Goal: Information Seeking & Learning: Learn about a topic

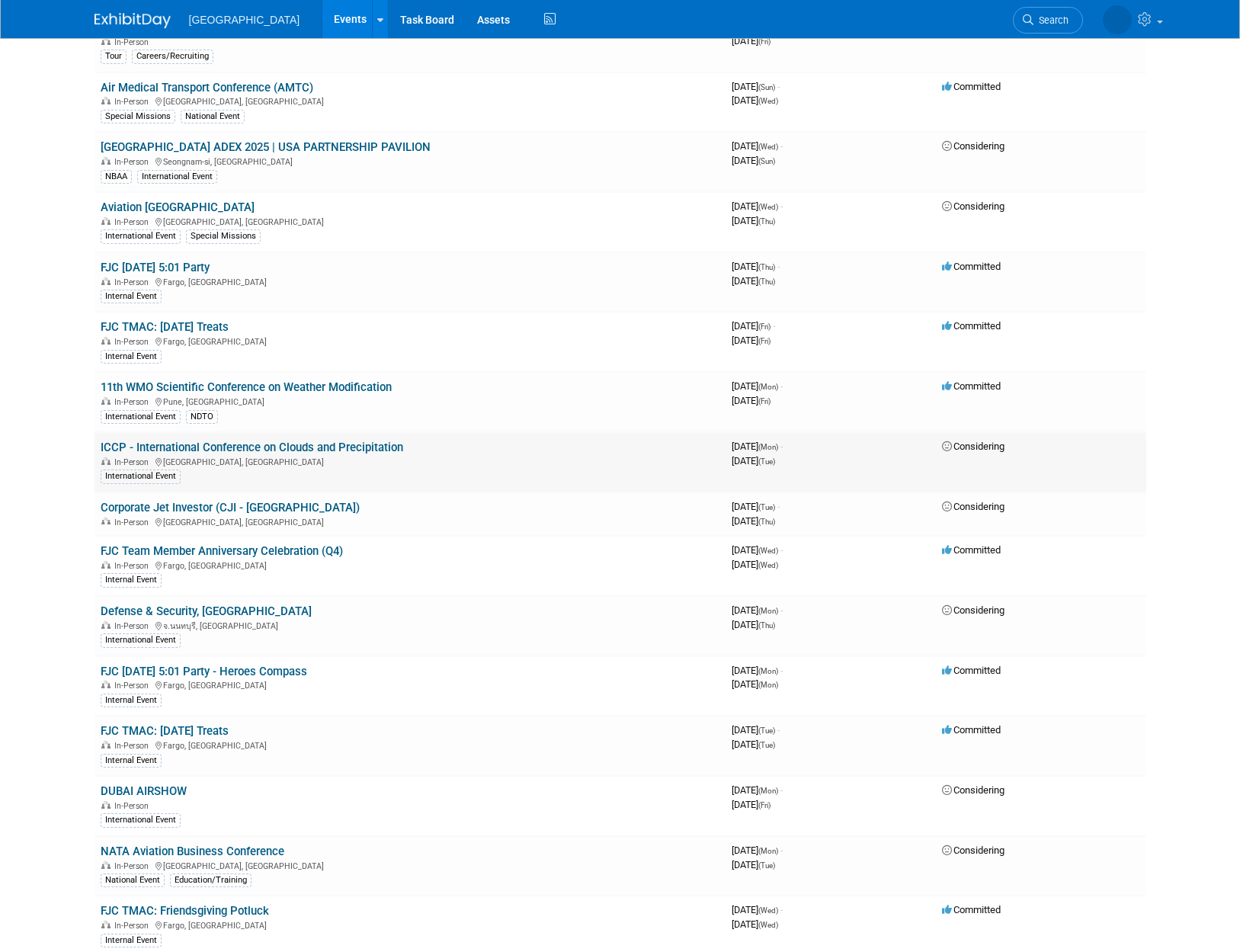
scroll to position [1080, 0]
click at [355, 449] on link "ICCP - International Conference on Clouds and Precipitation" at bounding box center [252, 448] width 303 height 14
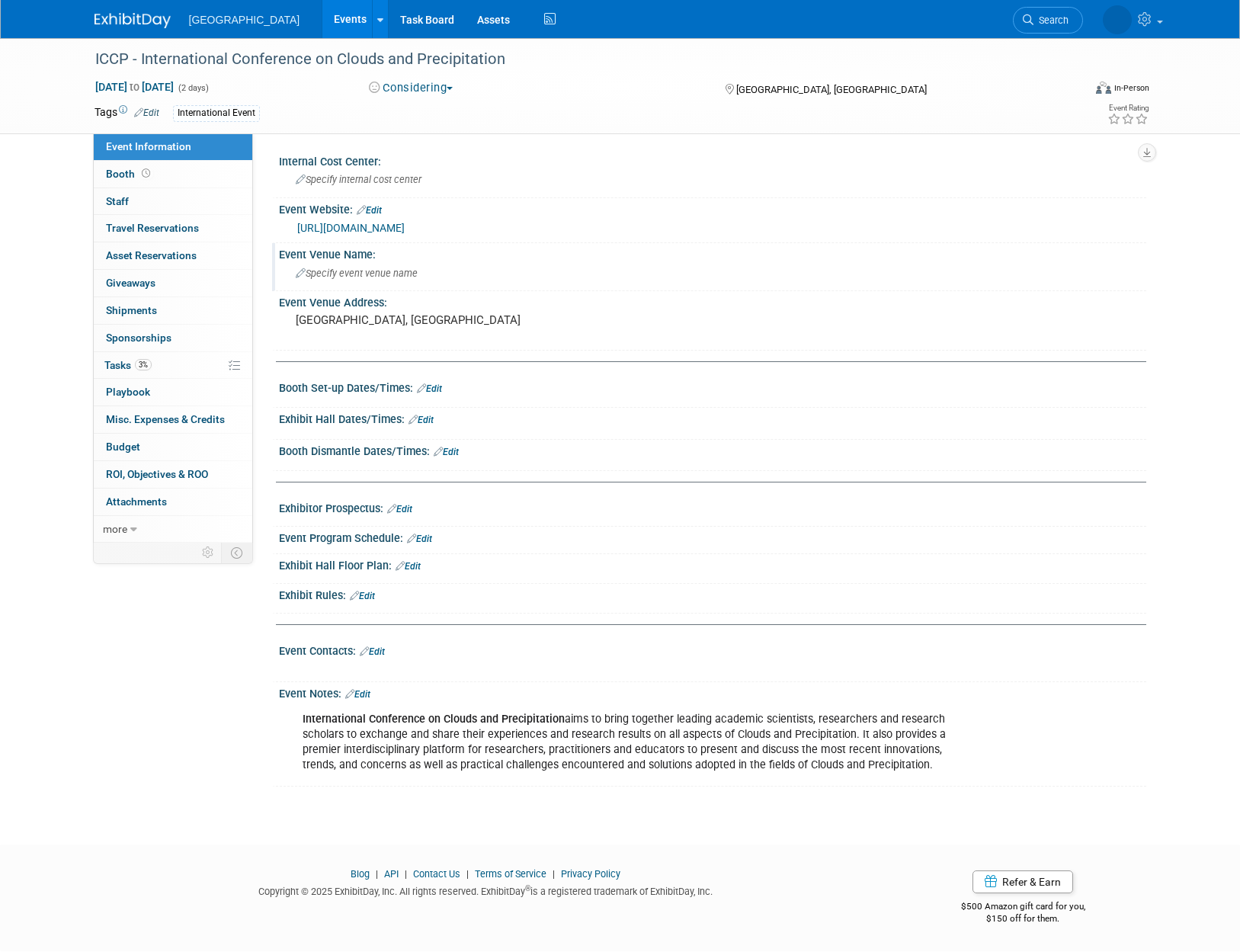
drag, startPoint x: 714, startPoint y: 314, endPoint x: 667, endPoint y: 264, distance: 68.6
click at [714, 313] on div "Event Venue Address: [GEOGRAPHIC_DATA], [GEOGRAPHIC_DATA]" at bounding box center [709, 320] width 874 height 59
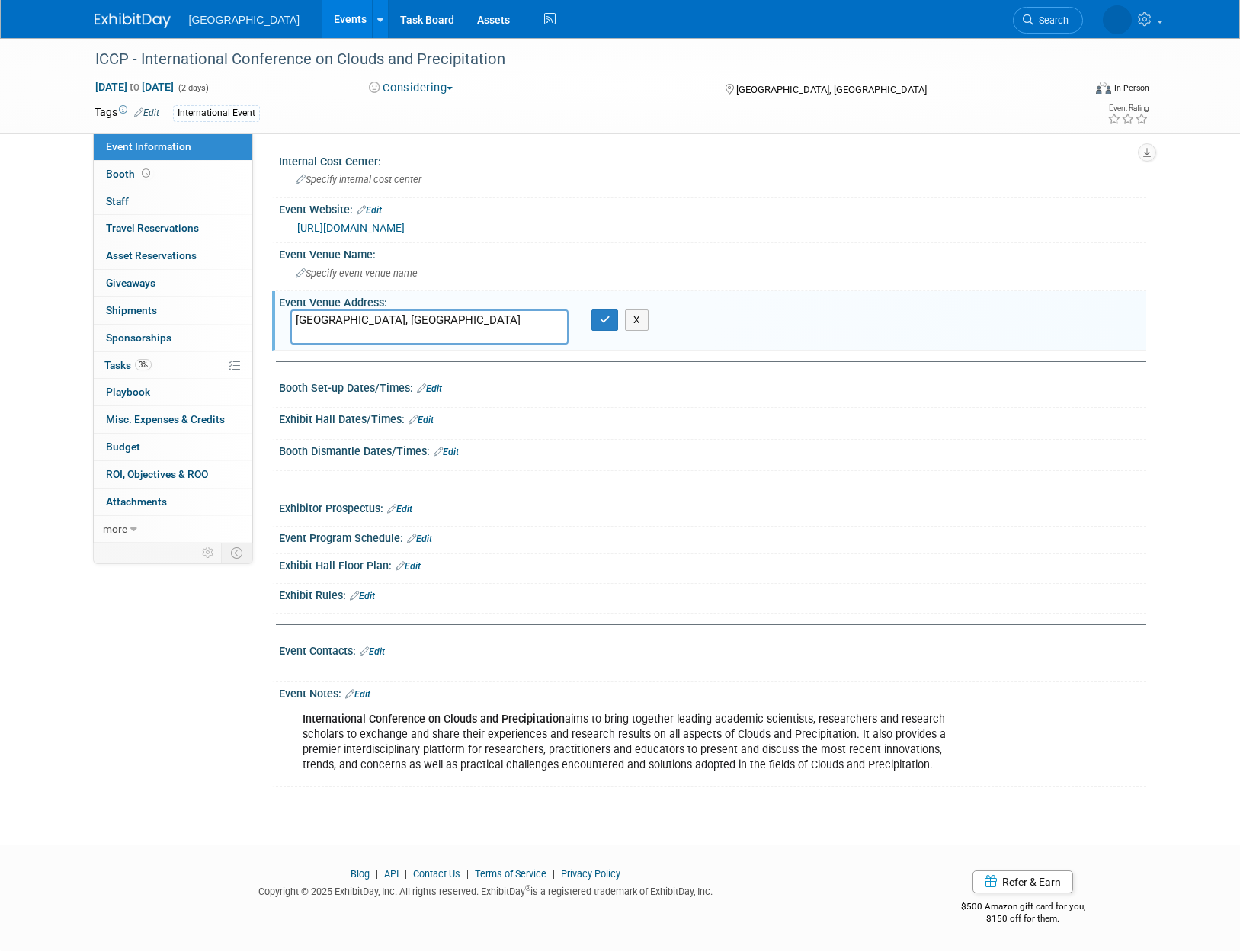
click at [404, 229] on link "[URL][DOMAIN_NAME]" at bounding box center [351, 227] width 107 height 12
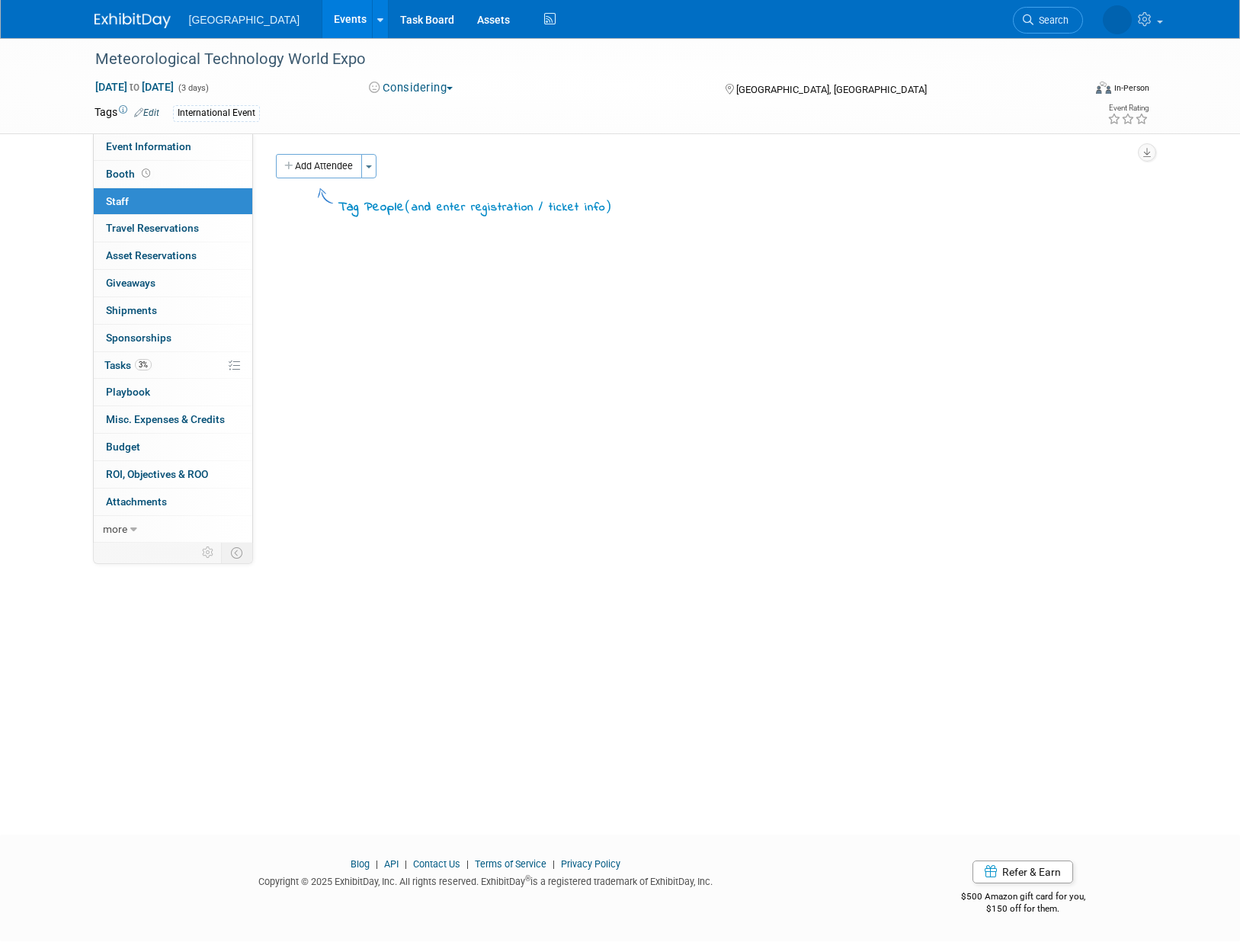
click at [122, 23] on img at bounding box center [132, 20] width 77 height 16
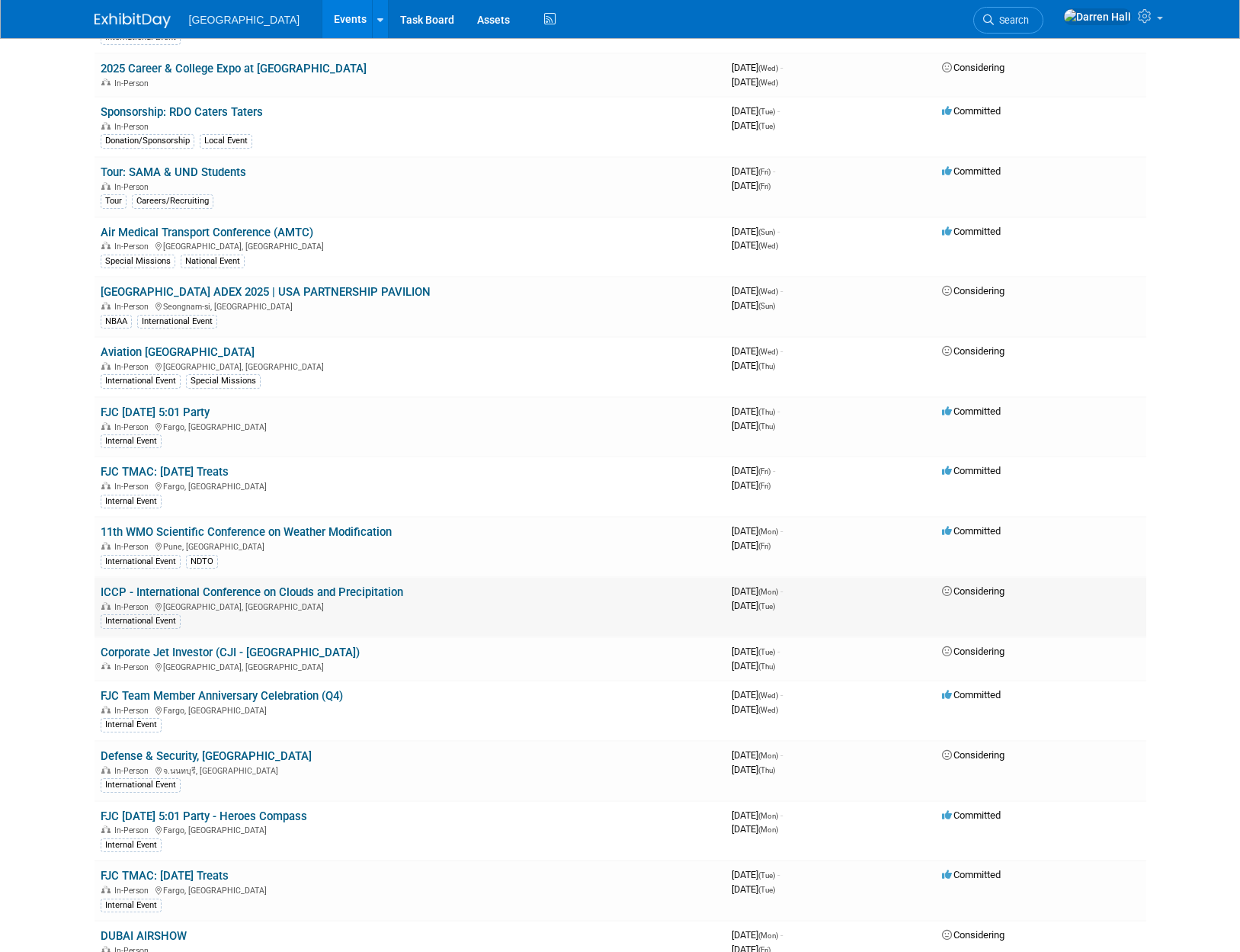
scroll to position [927, 0]
